Goal: Entertainment & Leisure: Browse casually

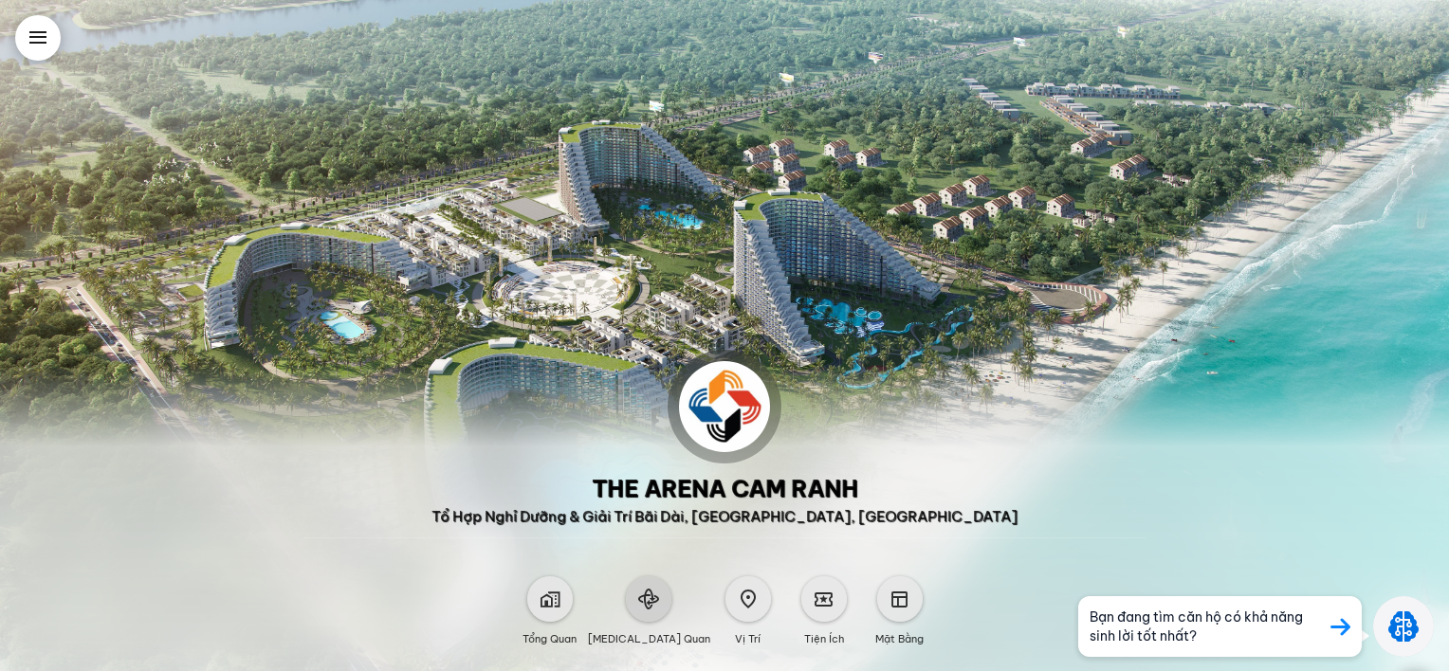
click at [660, 611] on div at bounding box center [649, 599] width 46 height 46
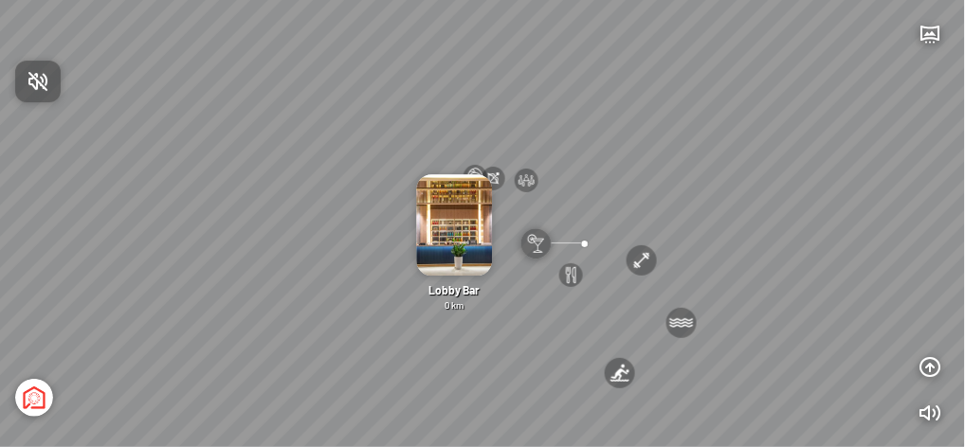
click at [482, 173] on div at bounding box center [482, 223] width 965 height 447
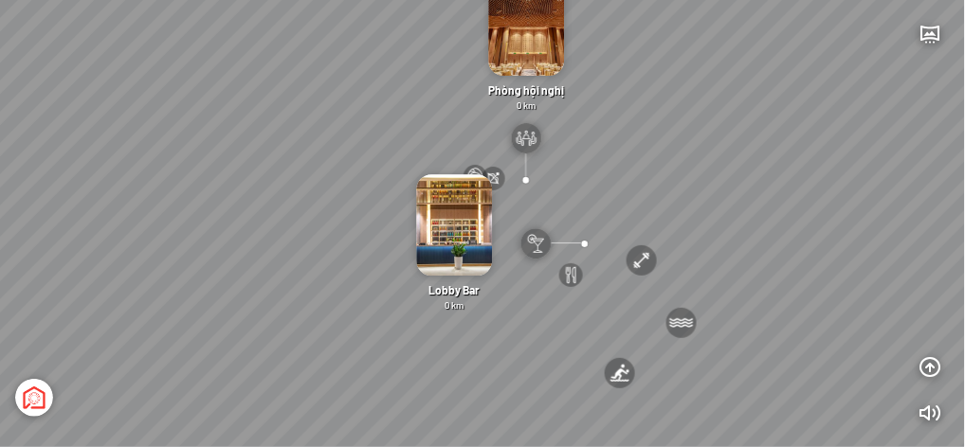
click at [525, 180] on div at bounding box center [526, 180] width 25 height 25
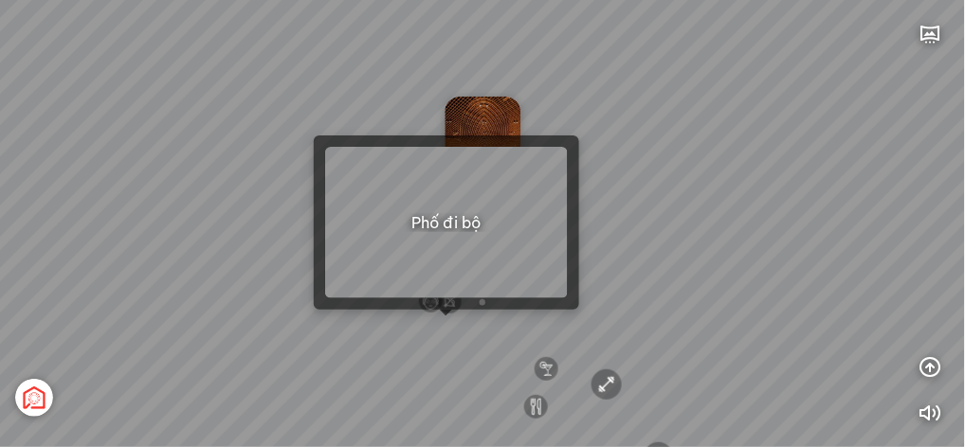
click at [443, 319] on div at bounding box center [446, 316] width 13 height 13
click at [448, 322] on div at bounding box center [446, 316] width 13 height 13
click at [446, 324] on div "[GEOGRAPHIC_DATA] 3.6 km KN Links [GEOGRAPHIC_DATA] 5.9 km Thể Thao Bãi Biển 0 …" at bounding box center [482, 223] width 965 height 447
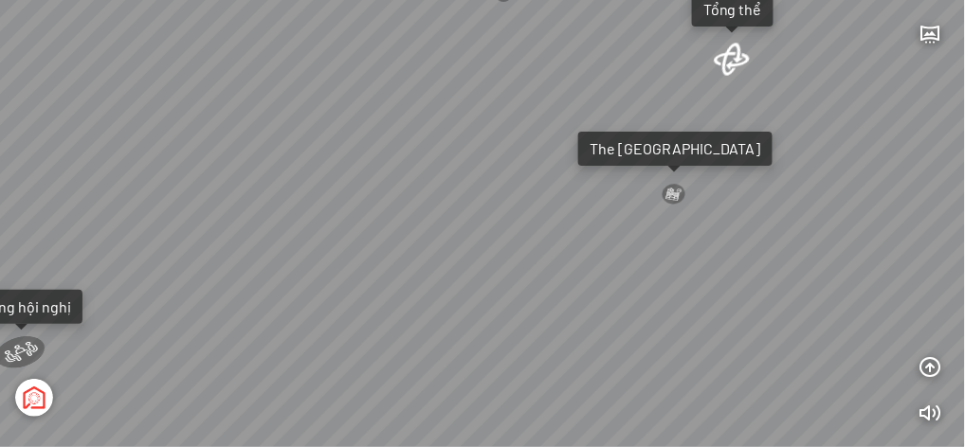
drag, startPoint x: 300, startPoint y: 211, endPoint x: 733, endPoint y: 241, distance: 434.2
click at [733, 241] on div "Tượng Tình Nhân Ali&Nino 0 km Spa Hồng Nhung 0 km Đài Nhạc Nước 0 undefined The…" at bounding box center [482, 223] width 965 height 447
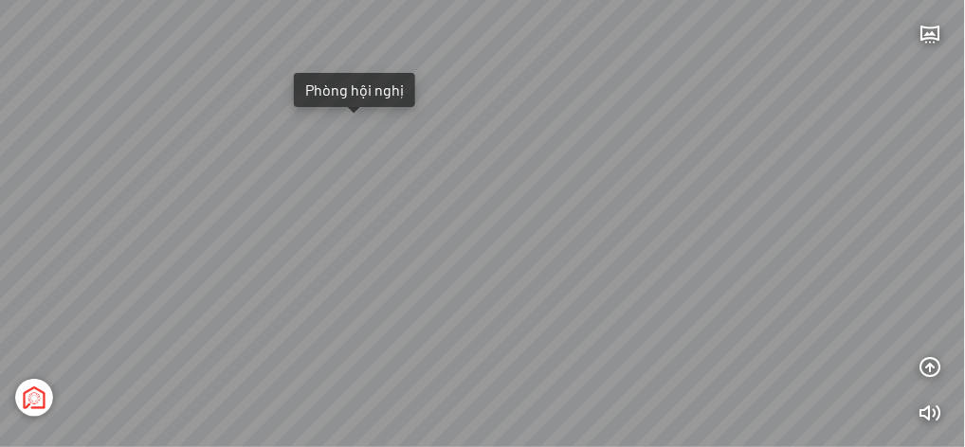
drag, startPoint x: 220, startPoint y: 262, endPoint x: 209, endPoint y: 96, distance: 166.3
click at [209, 96] on div "Tượng Tình Nhân Ali&Nino 0 km Spa Hồng Nhung 0 km Đài Nhạc Nước 0 undefined The…" at bounding box center [482, 223] width 965 height 447
drag, startPoint x: 807, startPoint y: 254, endPoint x: 511, endPoint y: 168, distance: 308.1
click at [511, 168] on div "Tượng Tình Nhân Ali&Nino 0 km Spa Hồng Nhung 0 km Đài Nhạc Nước 0 undefined The…" at bounding box center [482, 223] width 965 height 447
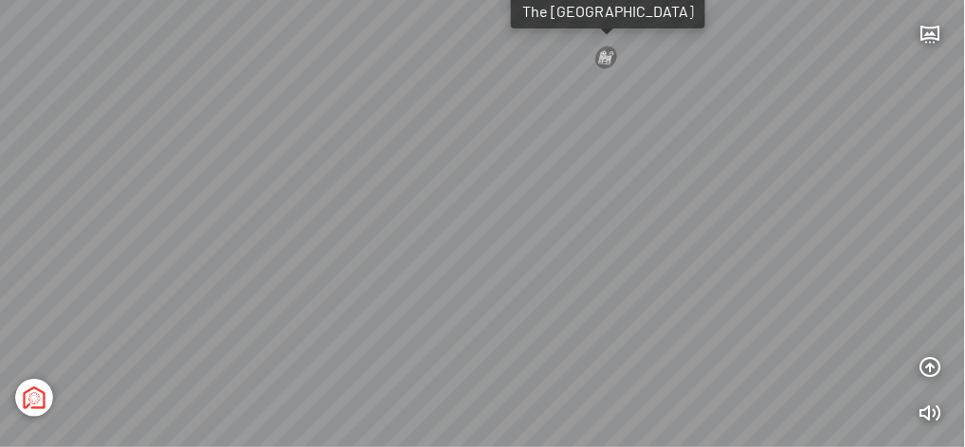
drag, startPoint x: 550, startPoint y: 97, endPoint x: 538, endPoint y: 184, distance: 88.0
click at [538, 184] on div "Tượng Tình Nhân Ali&Nino 0 km Spa Hồng Nhung 0 km Đài Nhạc Nước 0 undefined The…" at bounding box center [482, 223] width 965 height 447
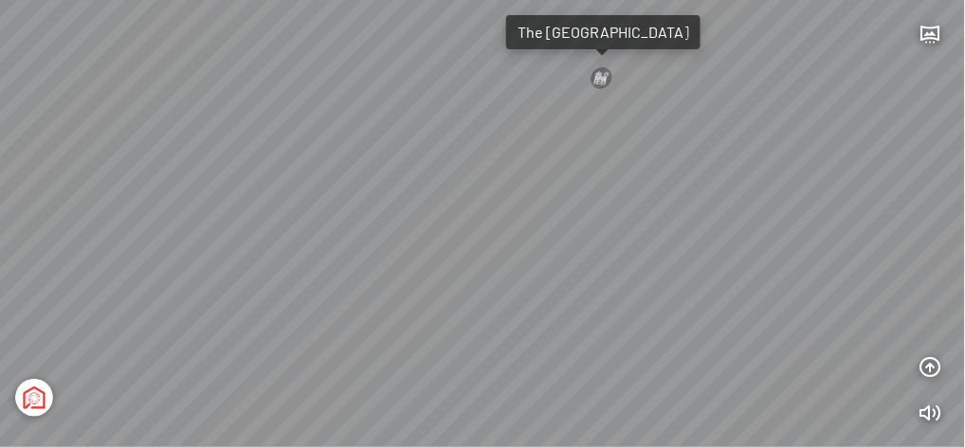
click at [601, 80] on div at bounding box center [602, 77] width 27 height 25
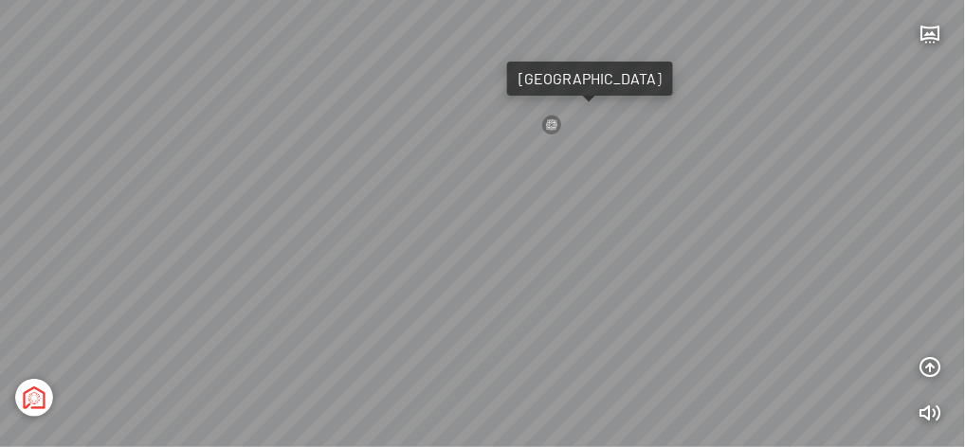
drag, startPoint x: 457, startPoint y: 268, endPoint x: 829, endPoint y: 327, distance: 377.2
click at [829, 327] on div "Light Tower [GEOGRAPHIC_DATA] Tổng thể [GEOGRAPHIC_DATA] [GEOGRAPHIC_DATA] Phố …" at bounding box center [482, 223] width 965 height 447
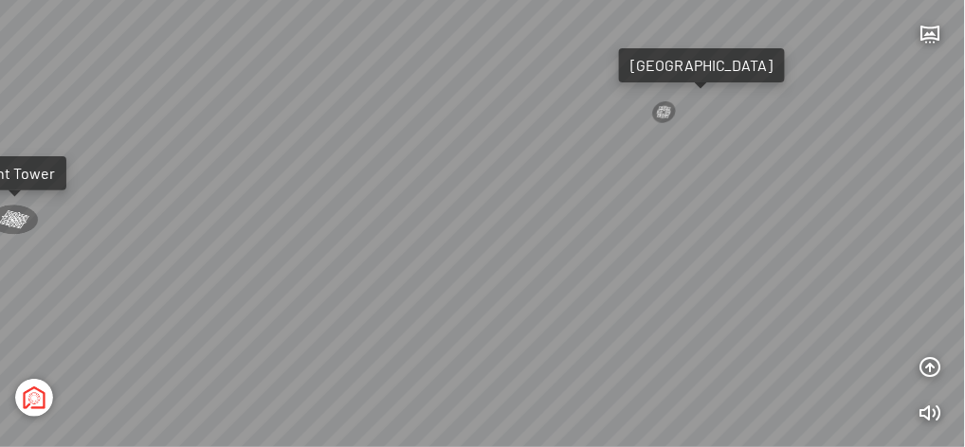
drag, startPoint x: 350, startPoint y: 290, endPoint x: 797, endPoint y: 339, distance: 450.2
click at [804, 337] on div "Light Tower [GEOGRAPHIC_DATA] Tổng thể [GEOGRAPHIC_DATA] [GEOGRAPHIC_DATA] Phố …" at bounding box center [482, 223] width 965 height 447
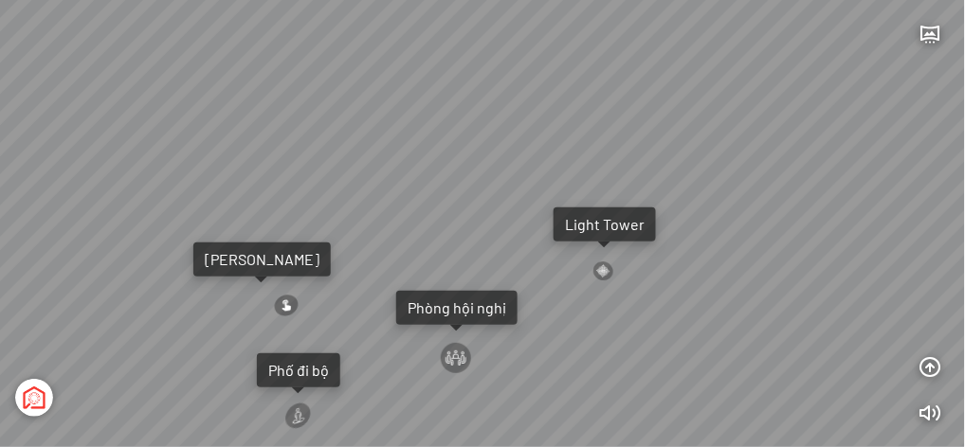
drag, startPoint x: 410, startPoint y: 311, endPoint x: 691, endPoint y: 347, distance: 282.9
click at [691, 347] on div "Light Tower [GEOGRAPHIC_DATA] Tổng thể [GEOGRAPHIC_DATA] [GEOGRAPHIC_DATA] Phố …" at bounding box center [482, 223] width 965 height 447
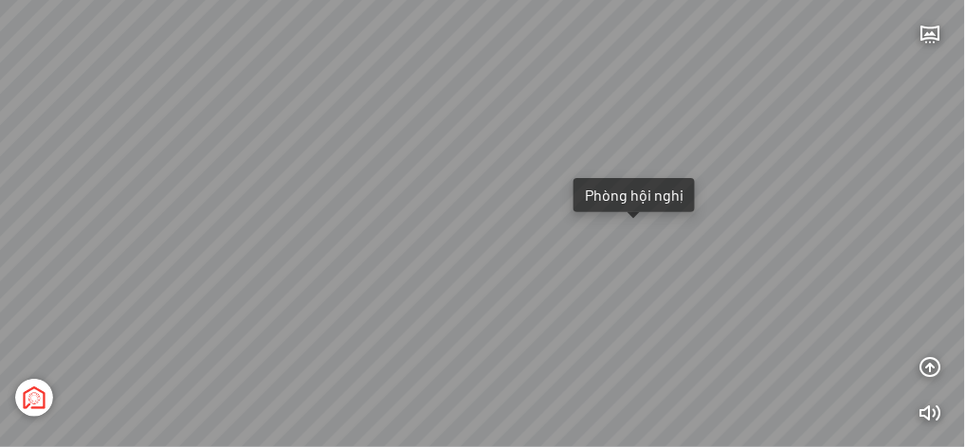
drag, startPoint x: 348, startPoint y: 157, endPoint x: 541, endPoint y: 19, distance: 237.8
click at [541, 17] on div "Light Tower [GEOGRAPHIC_DATA] Tổng thể [GEOGRAPHIC_DATA] [GEOGRAPHIC_DATA] Phố …" at bounding box center [482, 223] width 965 height 447
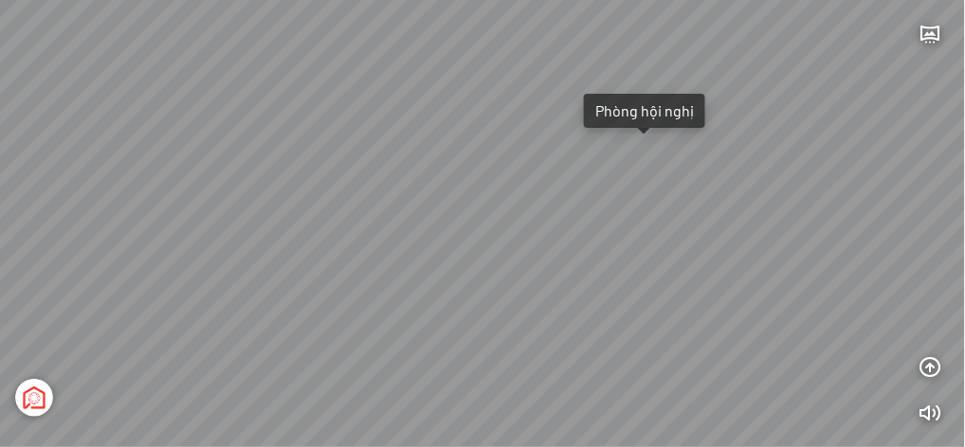
drag, startPoint x: 536, startPoint y: 381, endPoint x: 542, endPoint y: 321, distance: 60.1
click at [542, 321] on div "Light Tower [GEOGRAPHIC_DATA] Tổng thể [GEOGRAPHIC_DATA] [GEOGRAPHIC_DATA] Phố …" at bounding box center [482, 223] width 965 height 447
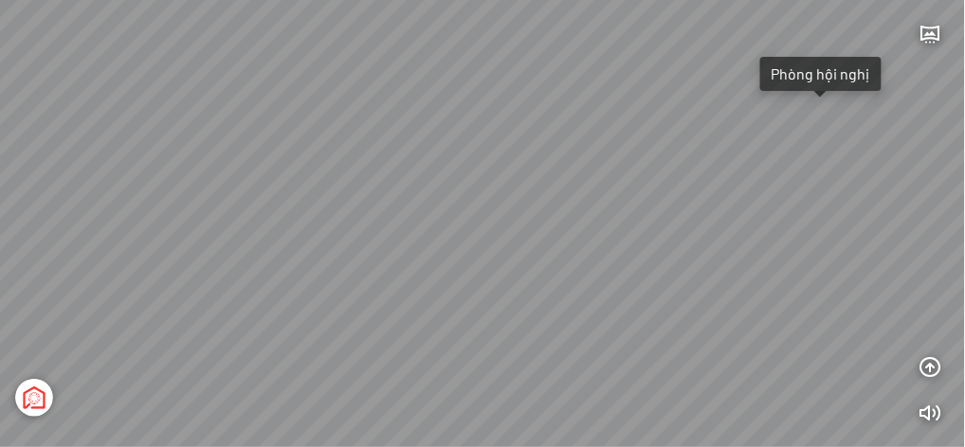
drag, startPoint x: 524, startPoint y: 269, endPoint x: 534, endPoint y: 297, distance: 29.1
click at [534, 297] on div "Light Tower [GEOGRAPHIC_DATA] Tổng thể [GEOGRAPHIC_DATA] [GEOGRAPHIC_DATA] Phố …" at bounding box center [482, 223] width 965 height 447
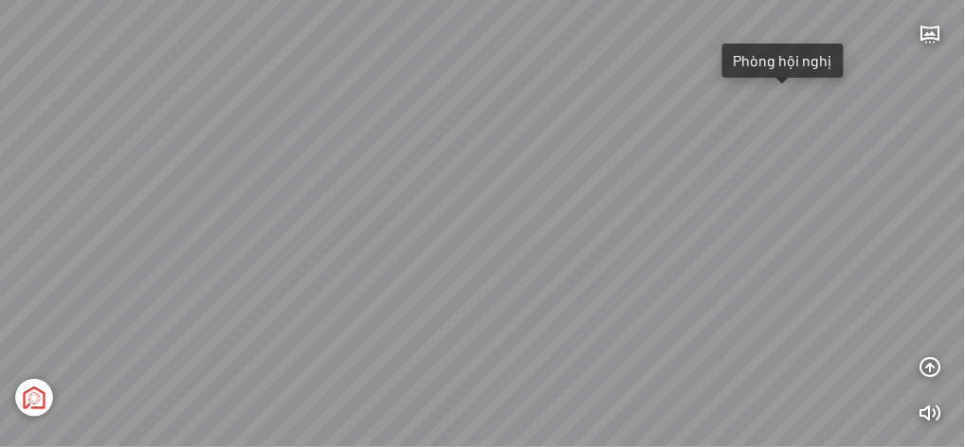
drag, startPoint x: 584, startPoint y: 271, endPoint x: 563, endPoint y: 258, distance: 24.7
click at [563, 258] on div "Light Tower [GEOGRAPHIC_DATA] Tổng thể [GEOGRAPHIC_DATA] [GEOGRAPHIC_DATA] Phố …" at bounding box center [482, 223] width 965 height 447
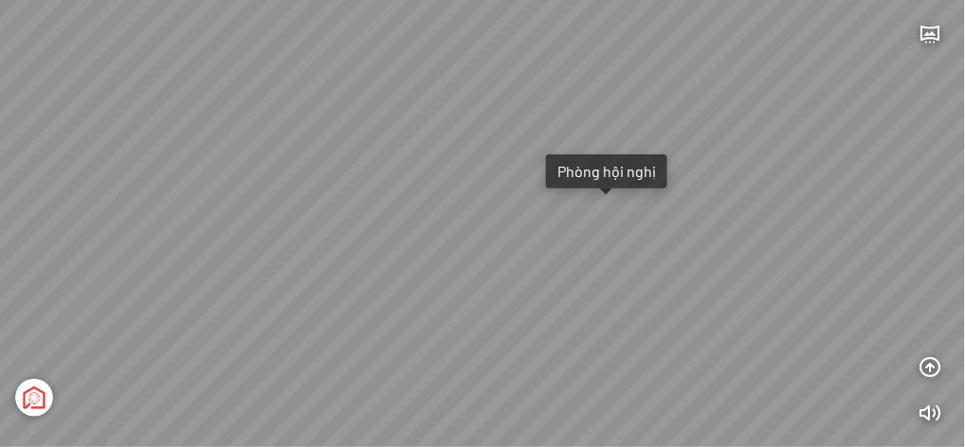
drag, startPoint x: 483, startPoint y: 270, endPoint x: 453, endPoint y: 331, distance: 67.4
click at [453, 331] on div "Light Tower [GEOGRAPHIC_DATA] Tổng thể [GEOGRAPHIC_DATA] [GEOGRAPHIC_DATA] Phố …" at bounding box center [482, 223] width 965 height 447
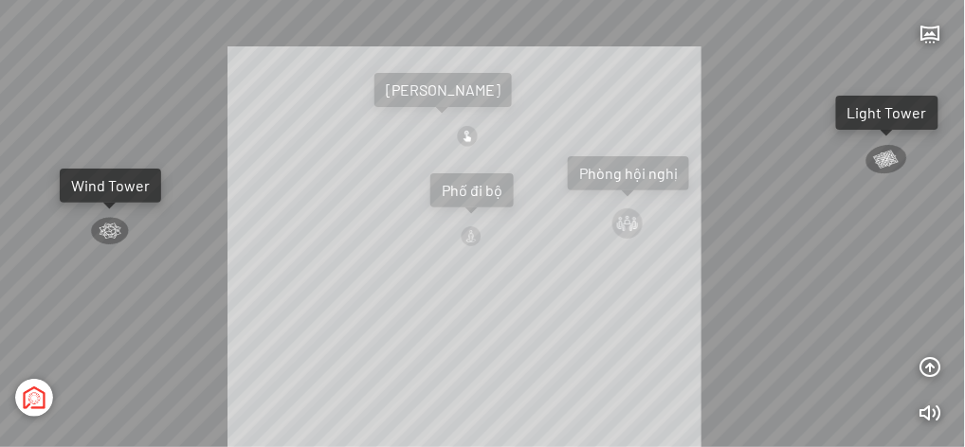
click at [483, 294] on div "Light Tower [GEOGRAPHIC_DATA] Tổng thể [GEOGRAPHIC_DATA] [GEOGRAPHIC_DATA] Phố …" at bounding box center [482, 223] width 965 height 447
